Goal: Find specific page/section: Find specific page/section

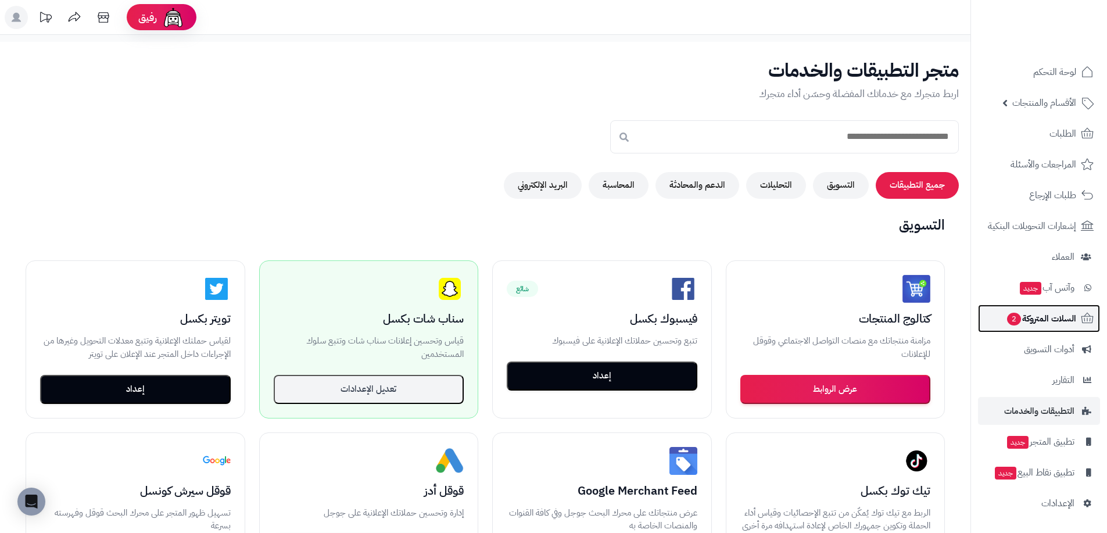
click at [1061, 310] on span "السلات المتروكة 2" at bounding box center [1041, 318] width 70 height 16
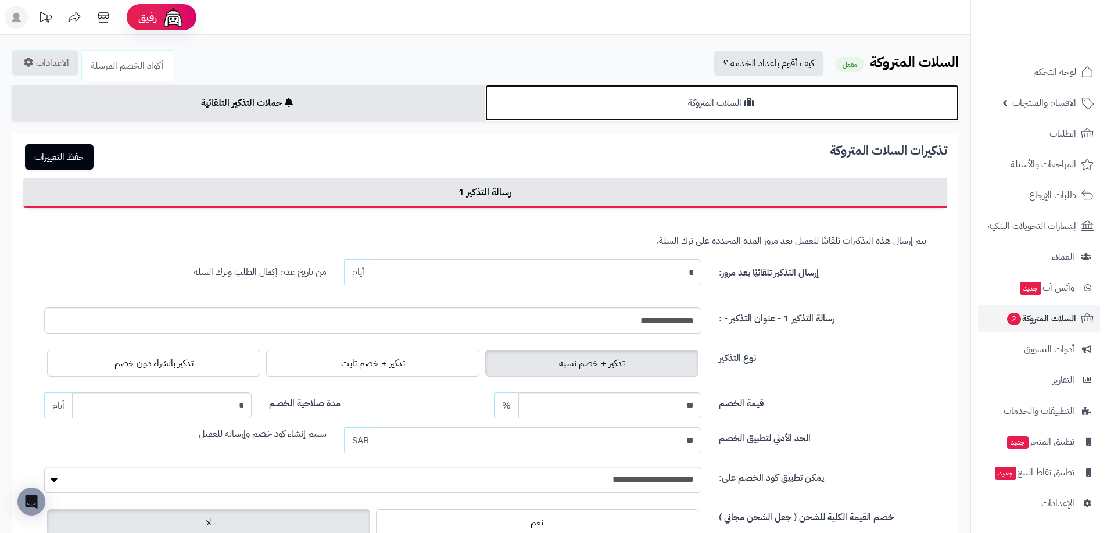
click at [670, 102] on link "السلات المتروكة" at bounding box center [722, 103] width 474 height 36
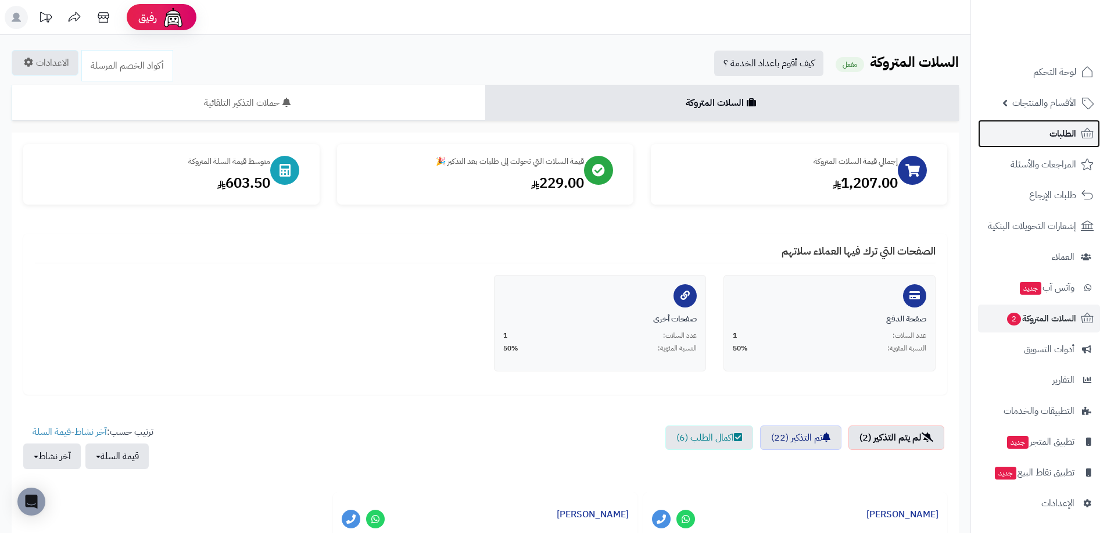
click at [1042, 132] on link "الطلبات" at bounding box center [1039, 134] width 122 height 28
